Goal: Task Accomplishment & Management: Manage account settings

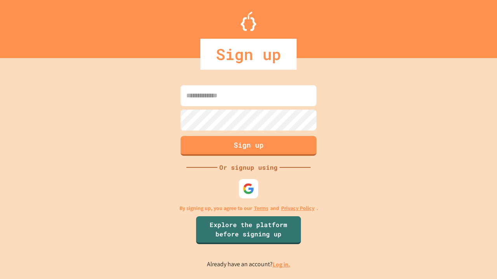
click at [282, 265] on link "Log in." at bounding box center [281, 265] width 18 height 8
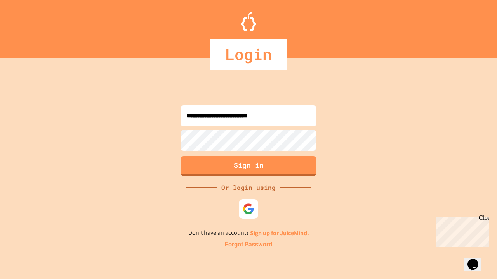
type input "**********"
